Goal: Navigation & Orientation: Find specific page/section

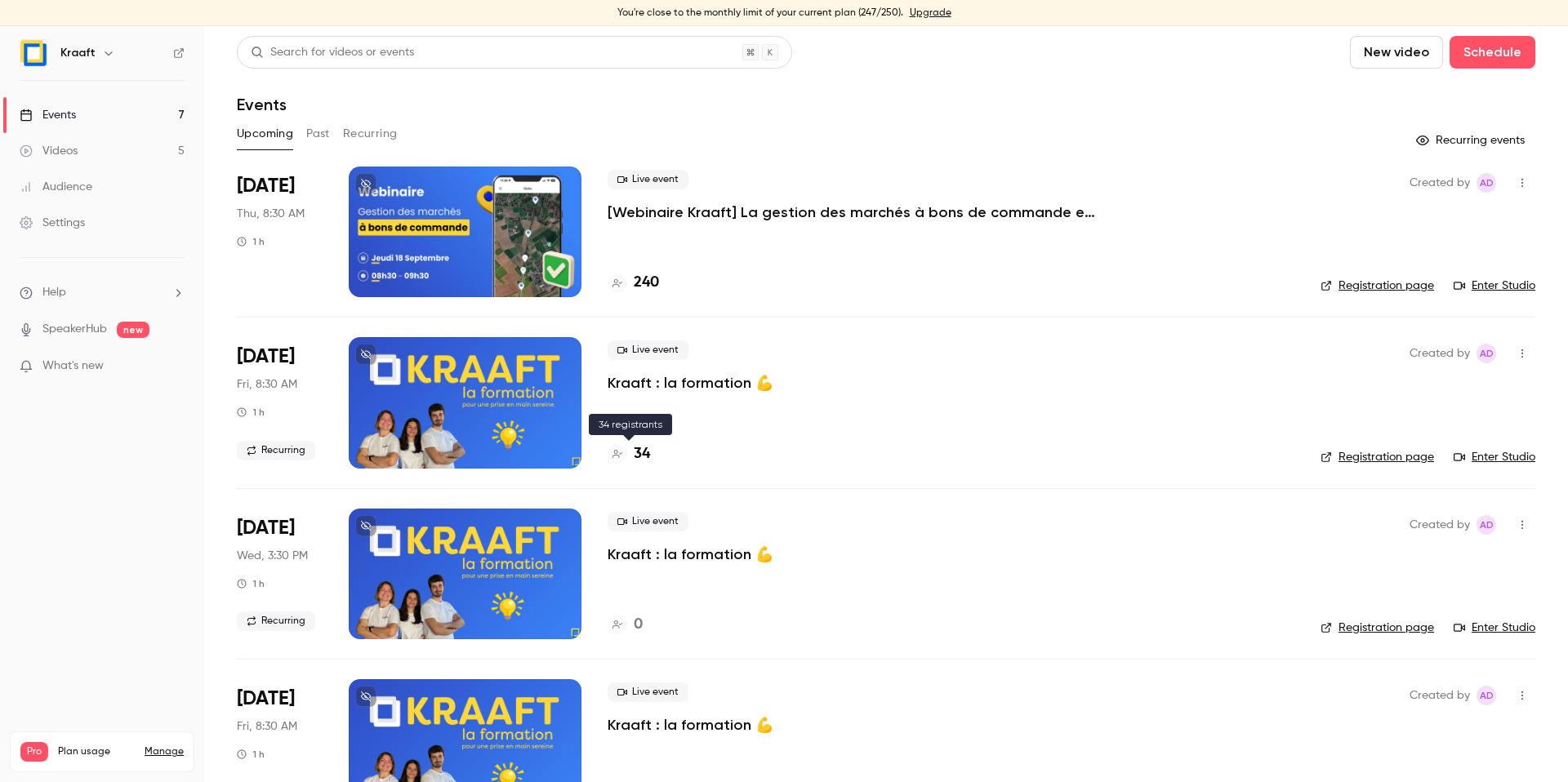
click at [634, 451] on h4 "34" at bounding box center [642, 454] width 16 height 22
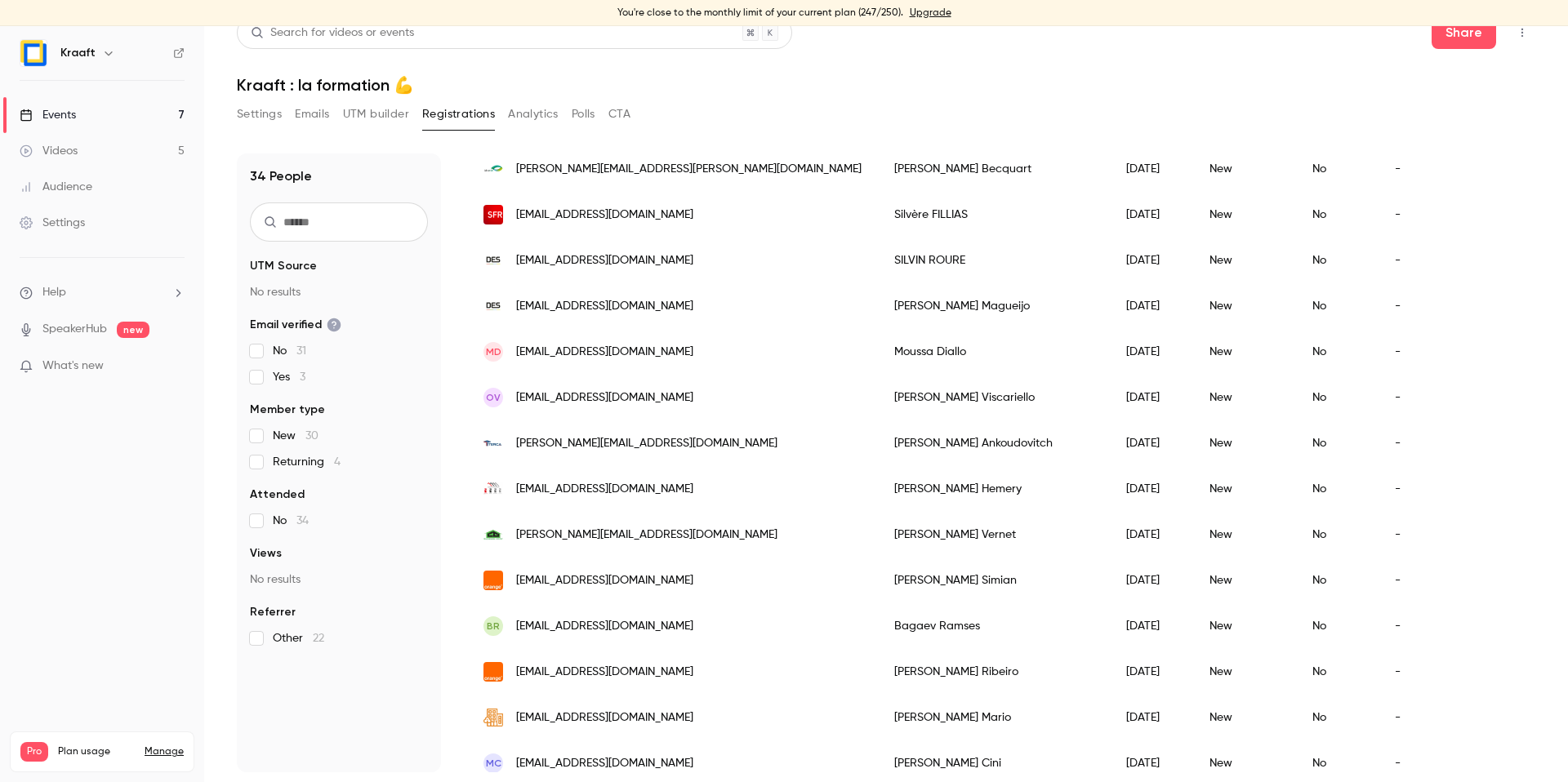
scroll to position [516, 0]
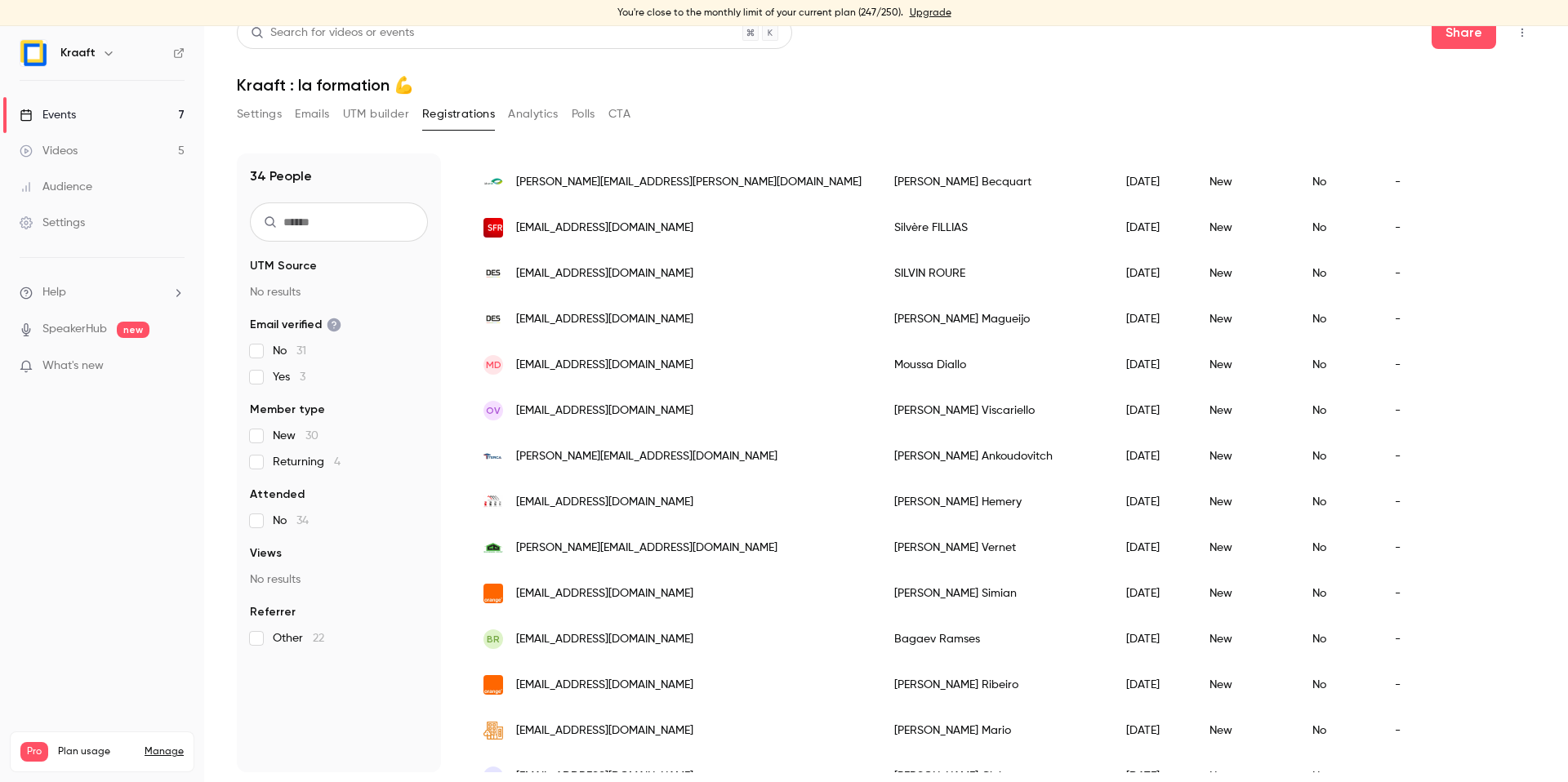
click at [735, 126] on div "Settings Emails UTM builder Registrations Analytics Polls CTA" at bounding box center [886, 118] width 1298 height 33
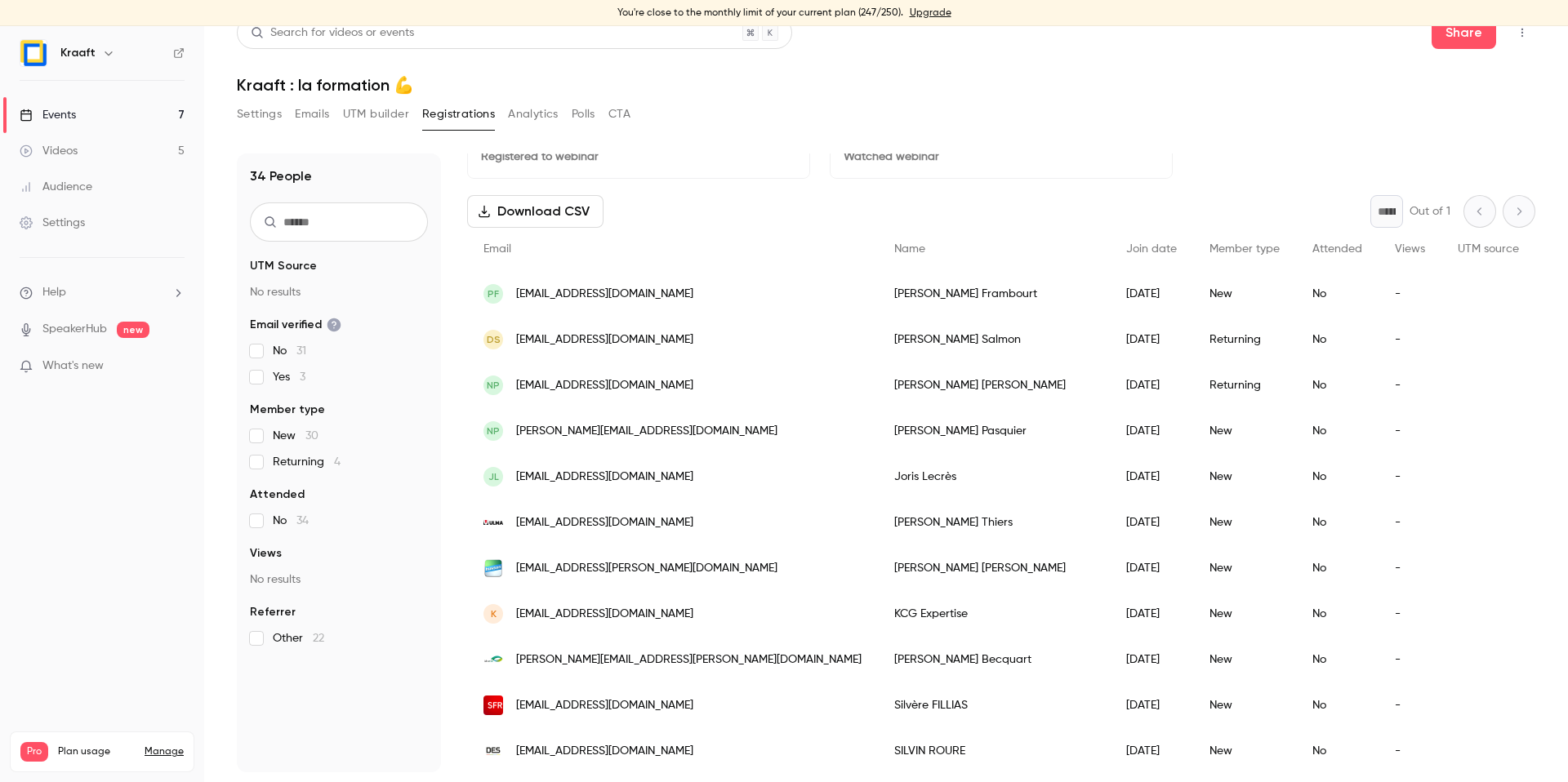
scroll to position [0, 0]
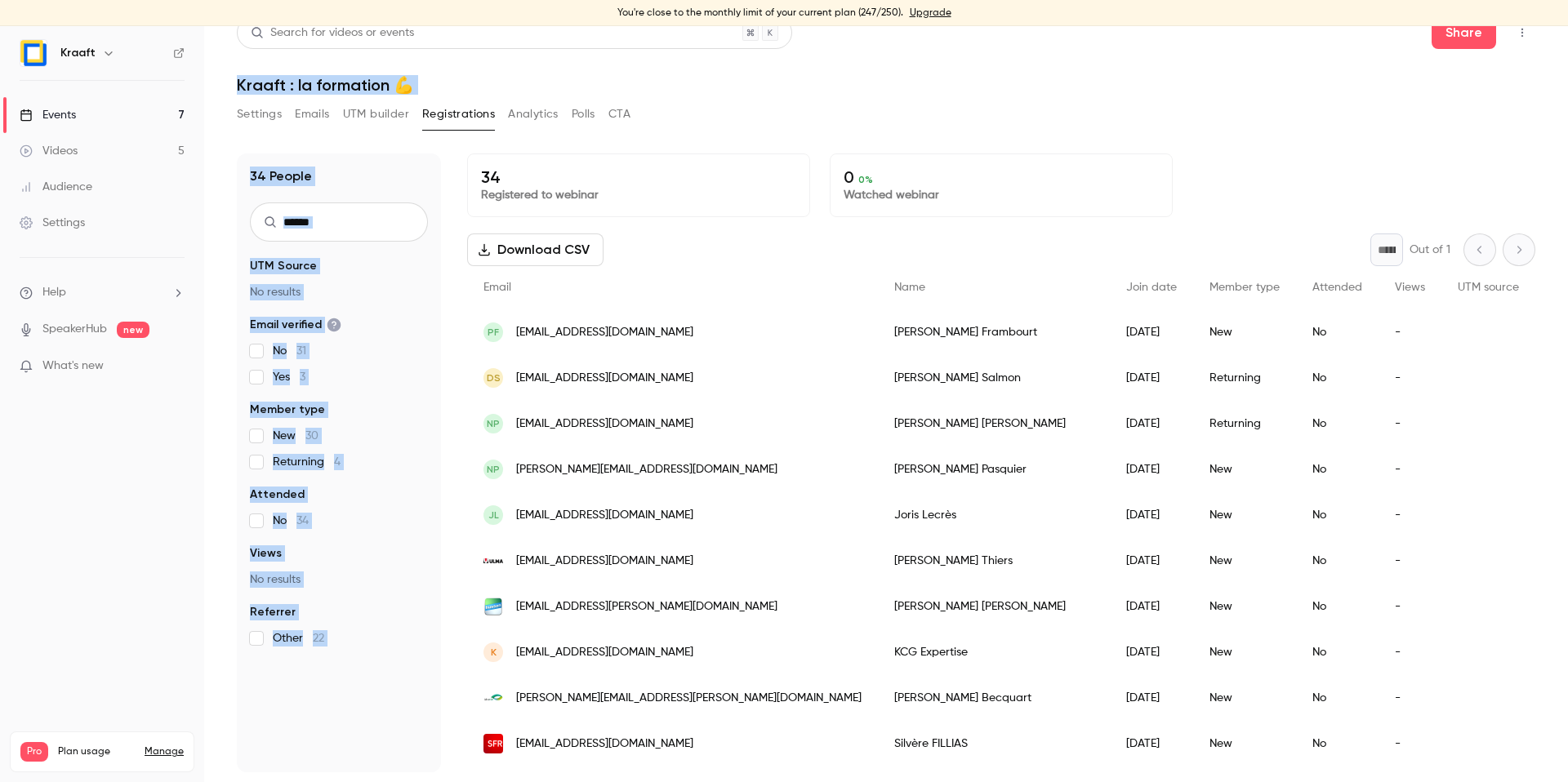
drag, startPoint x: 233, startPoint y: 85, endPoint x: 648, endPoint y: 141, distance: 418.8
click at [648, 141] on main "Search for videos or events Share Kraaft : la formation 💪 Settings Emails UTM b…" at bounding box center [886, 404] width 1364 height 756
click at [648, 141] on div "34 People UTM Source No results Email verified No 31 Yes 3 Member type New 30 R…" at bounding box center [886, 453] width 1298 height 638
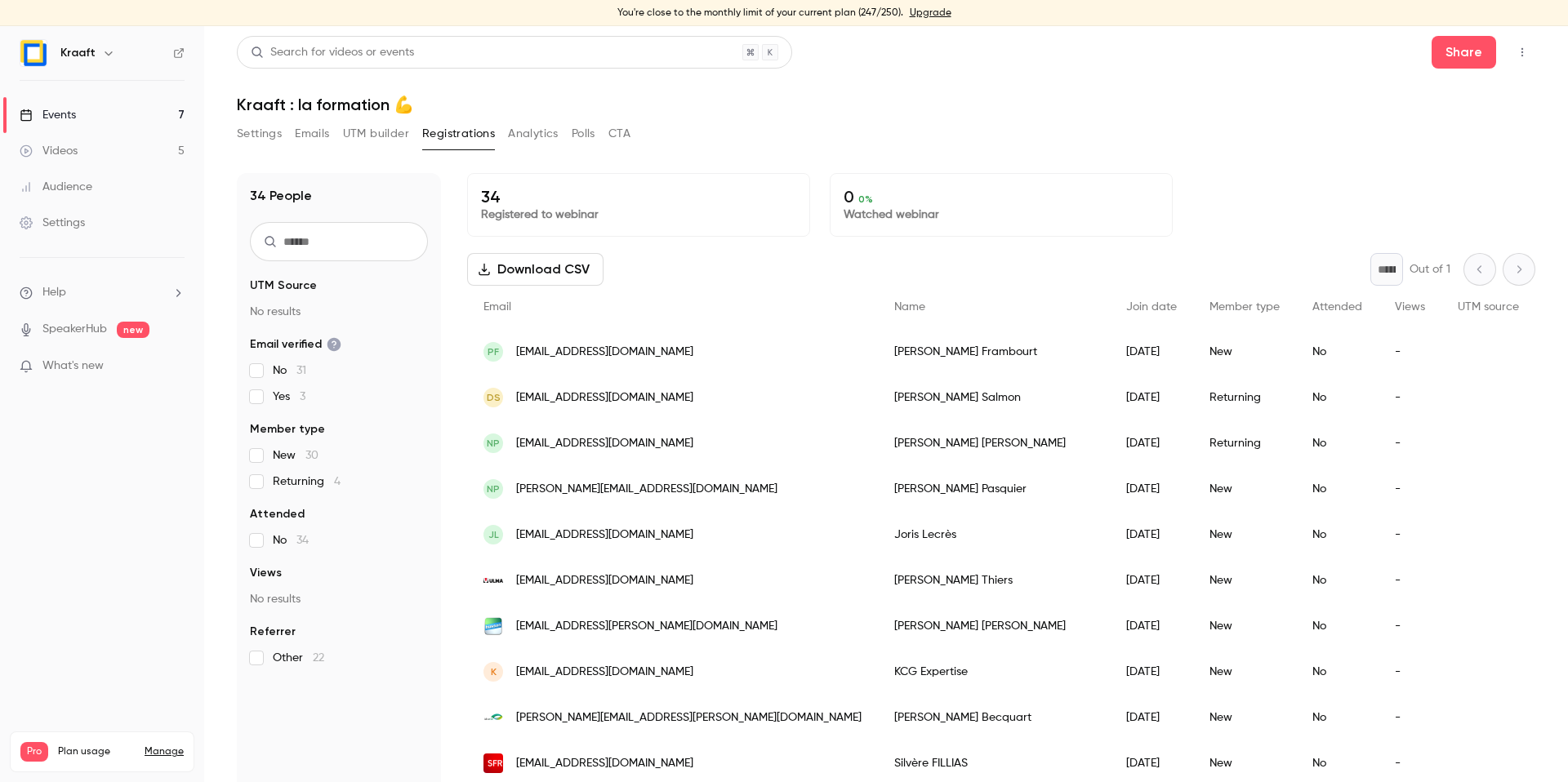
click at [253, 134] on button "Settings" at bounding box center [259, 134] width 45 height 26
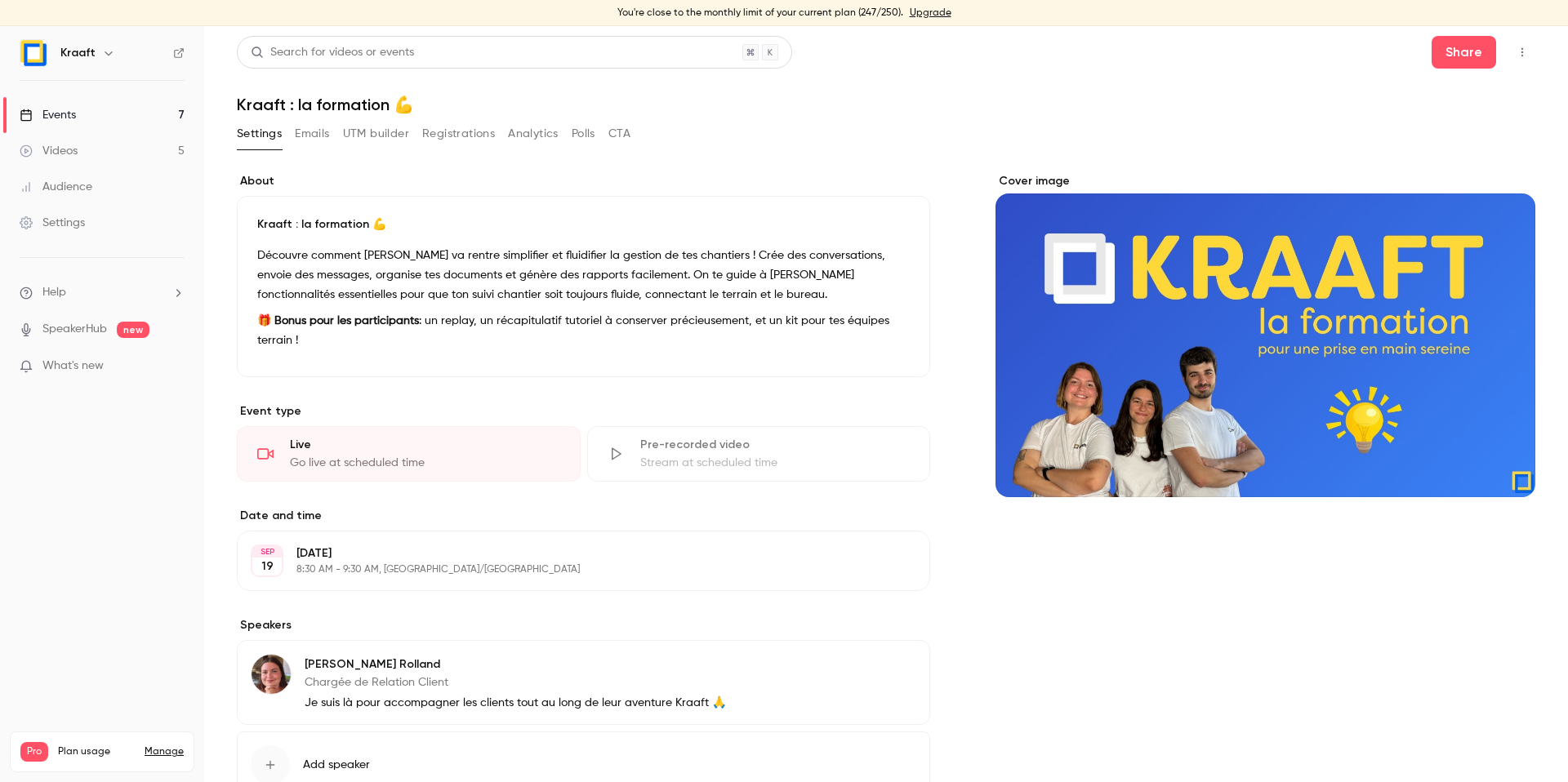
click at [117, 149] on link "Videos 5" at bounding box center [102, 151] width 204 height 36
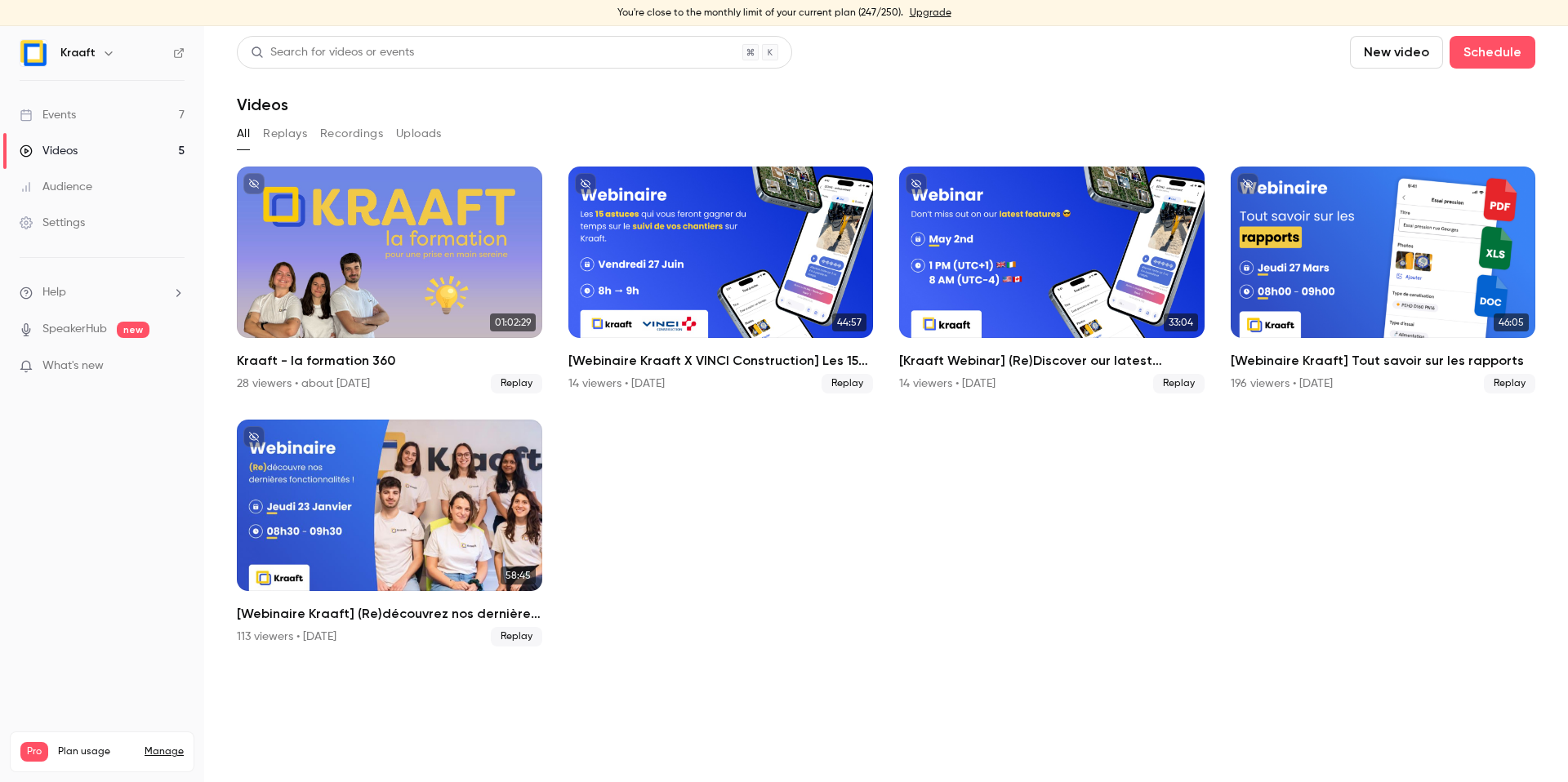
click at [117, 114] on link "Events 7" at bounding box center [102, 115] width 204 height 36
